Goal: Information Seeking & Learning: Find specific page/section

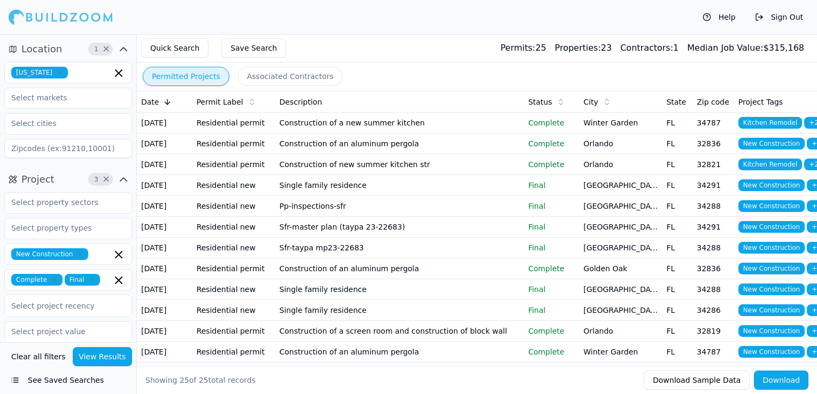
click at [58, 74] on icon "button" at bounding box center [59, 72] width 3 height 3
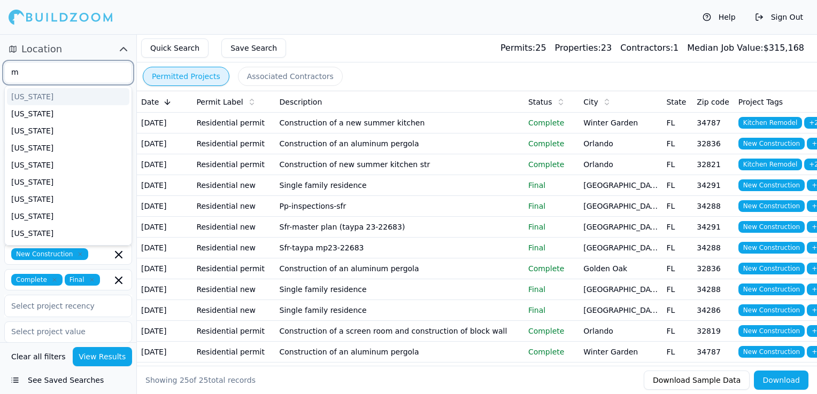
scroll to position [16, 0]
type input "maay"
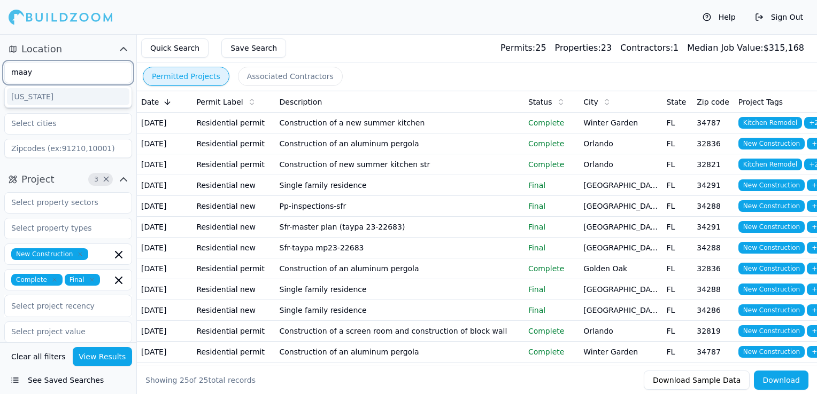
scroll to position [0, 0]
click at [45, 95] on div "[US_STATE]" at bounding box center [68, 96] width 122 height 17
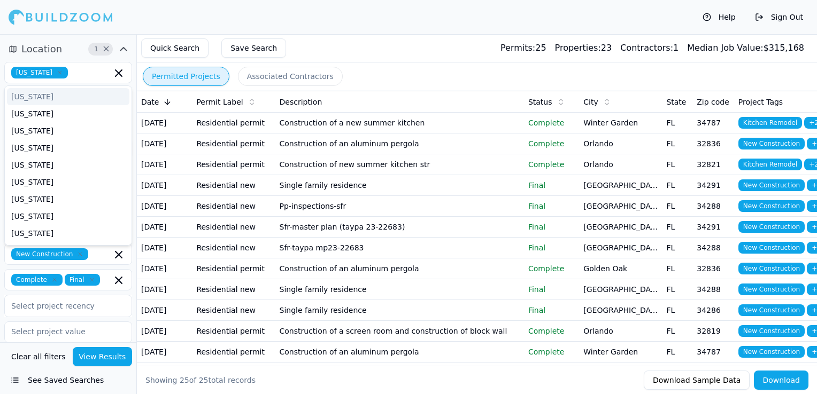
click at [355, 42] on div "Quick Search Save Search Permits: 25 Properties: 23 Contractors: 1 Median Job V…" at bounding box center [477, 48] width 680 height 28
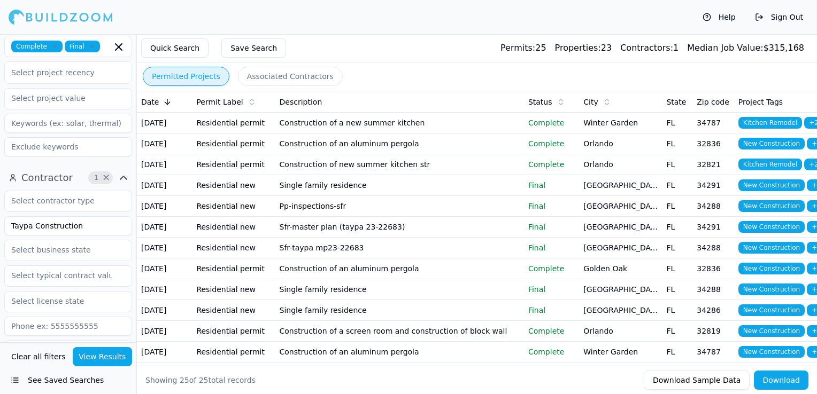
scroll to position [267, 0]
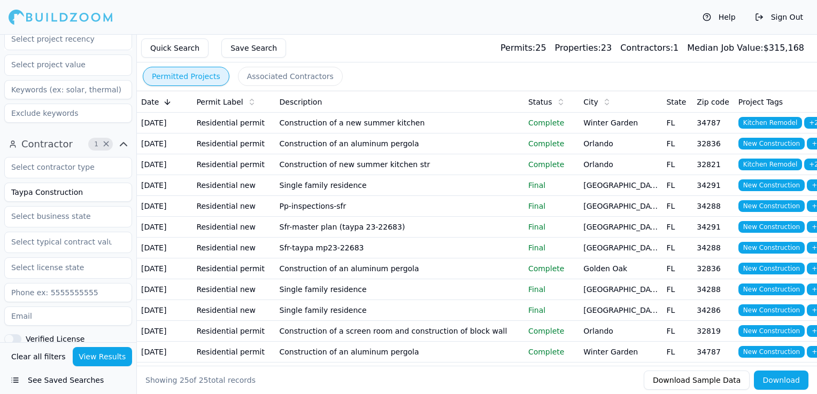
click at [50, 193] on input "Taypa Construction" at bounding box center [68, 192] width 128 height 19
click at [113, 358] on button "View Results" at bounding box center [103, 356] width 60 height 19
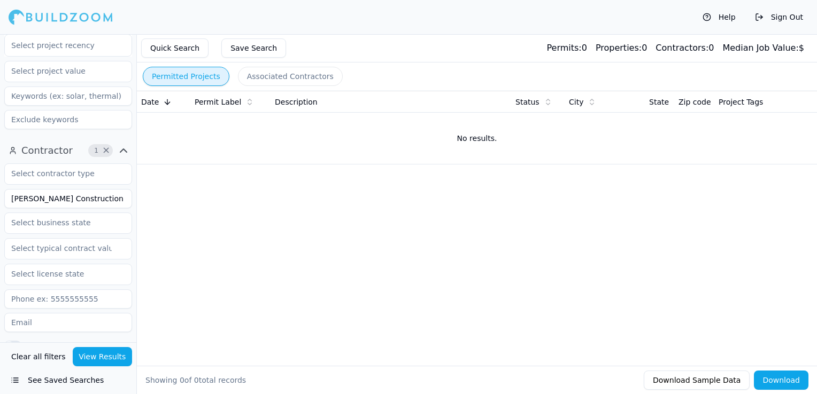
scroll to position [260, 0]
click at [118, 200] on input "[PERSON_NAME] Construction LLC" at bounding box center [68, 199] width 128 height 19
type input "[PERSON_NAME] Construction"
click at [109, 357] on button "View Results" at bounding box center [103, 356] width 60 height 19
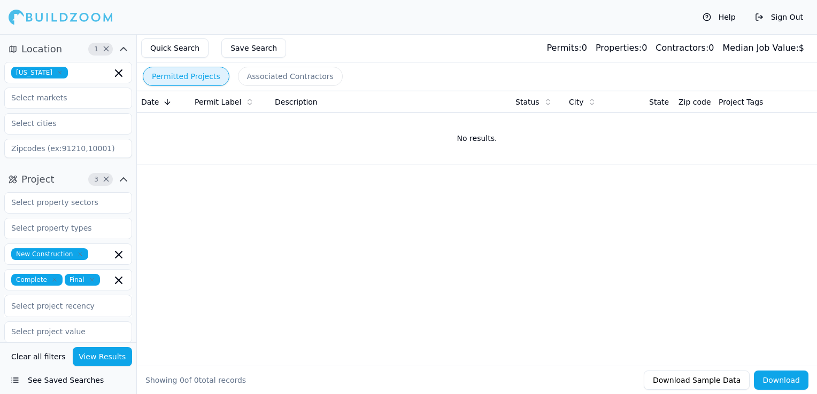
click at [58, 72] on icon "button" at bounding box center [59, 72] width 3 height 3
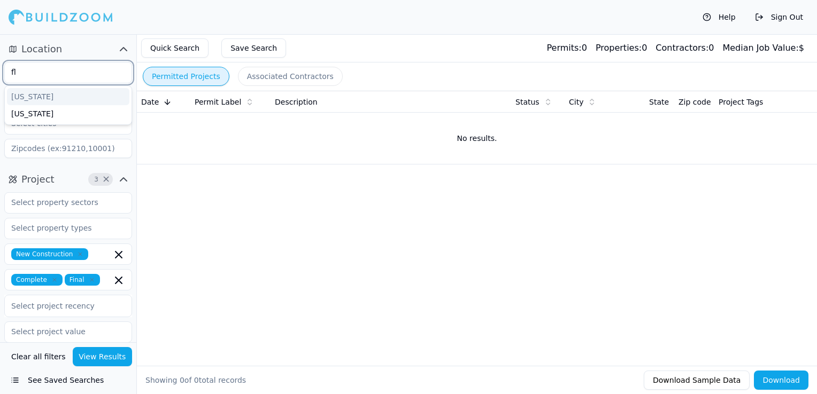
type input "flo"
click at [51, 90] on div "[US_STATE]" at bounding box center [68, 96] width 122 height 17
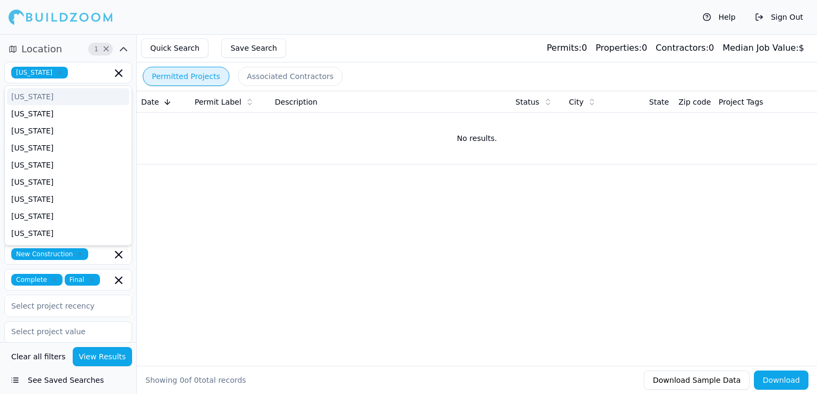
click at [360, 51] on div "Quick Search Save Search Permits: 0 Properties: 0 Contractors: 0 Median Job Val…" at bounding box center [477, 48] width 680 height 28
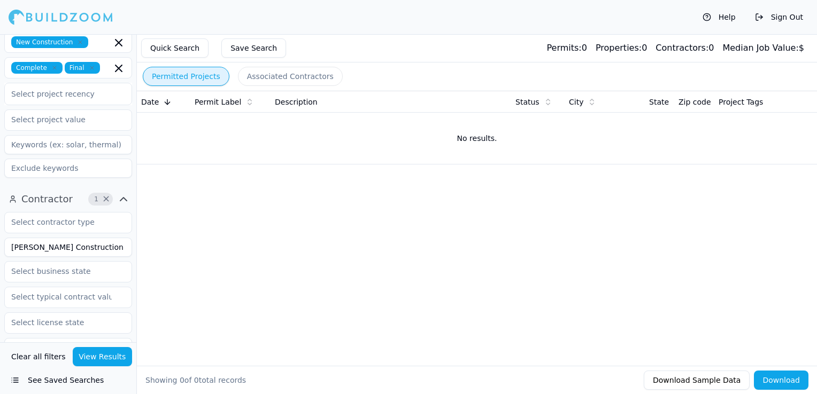
scroll to position [321, 0]
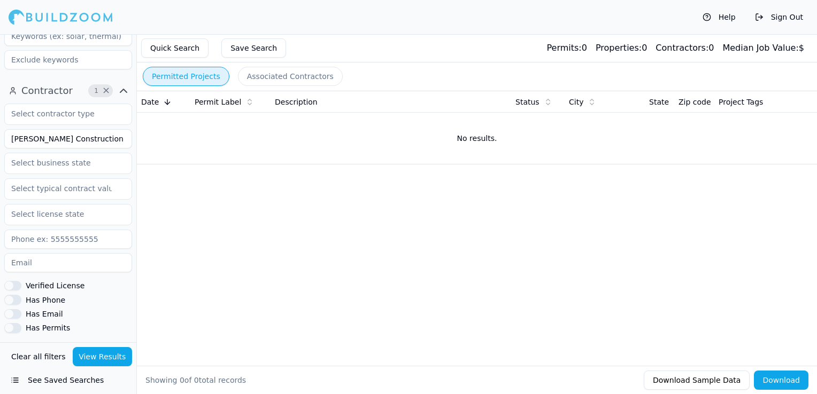
drag, startPoint x: 109, startPoint y: 139, endPoint x: -2, endPoint y: 140, distance: 110.6
click at [0, 140] on html "Help Sign Out Location 1 × [US_STATE] Project 3 × New Construction Complete Fin…" at bounding box center [408, 197] width 817 height 394
click at [117, 362] on button "View Results" at bounding box center [103, 356] width 60 height 19
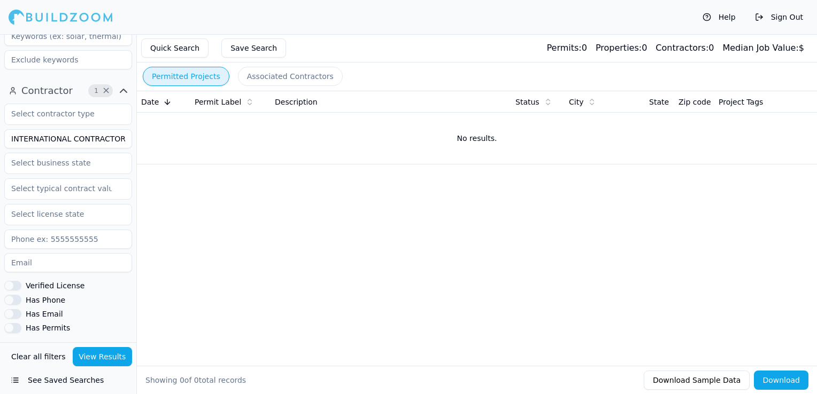
click at [81, 134] on input "INTERNATIONAL CONTRACTORS OF AMERICA LLC" at bounding box center [68, 138] width 128 height 19
type input "INTERNATIONAL CONTRACTORS OF AMERICA"
click at [104, 353] on button "View Results" at bounding box center [103, 356] width 60 height 19
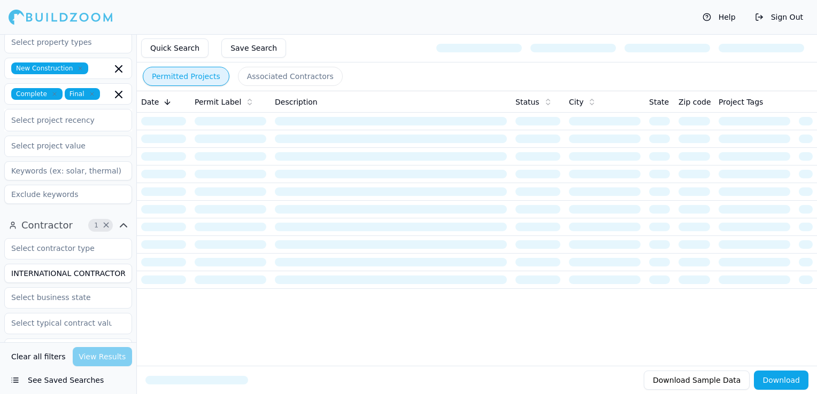
scroll to position [160, 0]
